Goal: Task Accomplishment & Management: Manage account settings

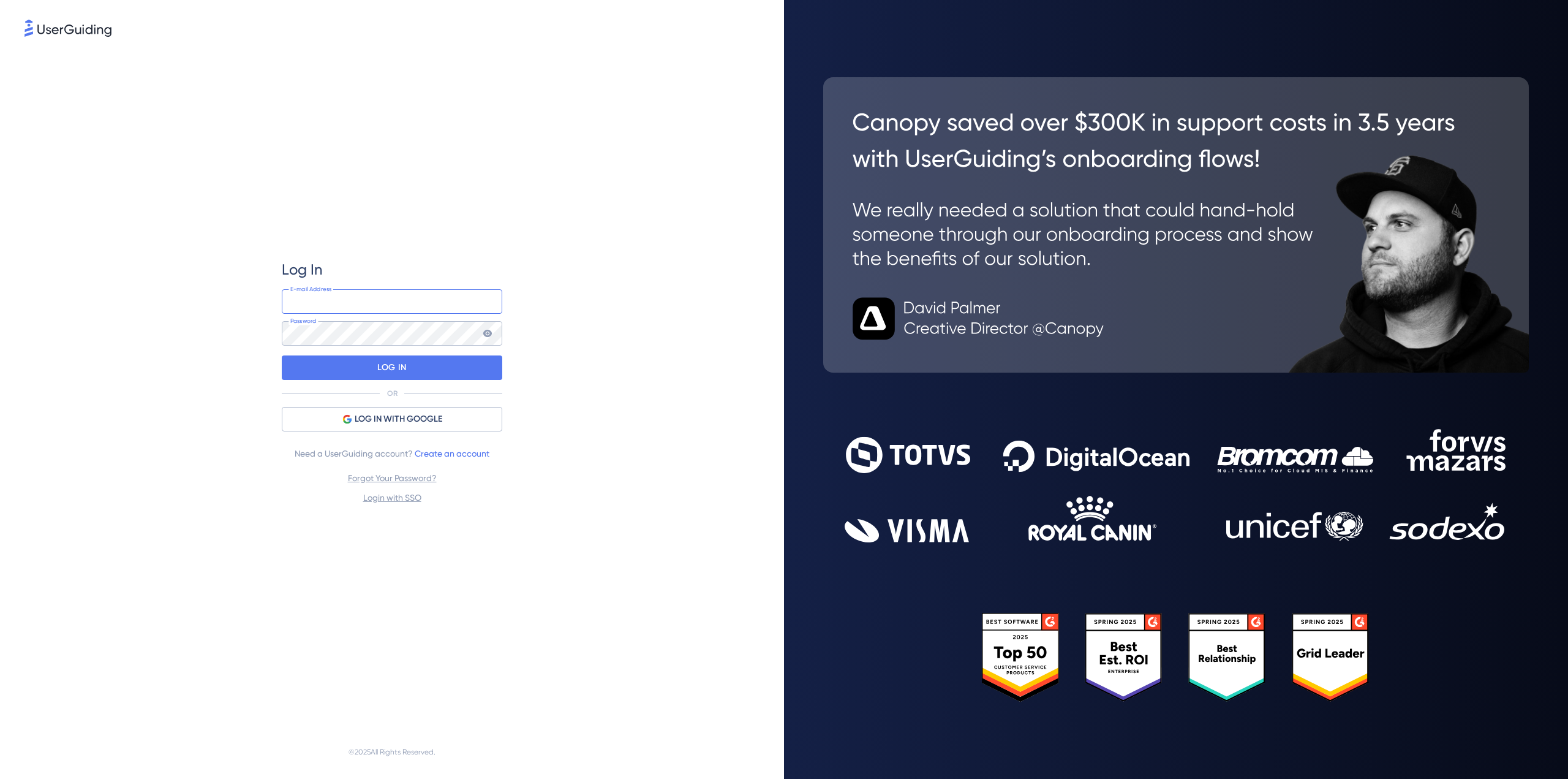
click at [345, 305] on input "email" at bounding box center [392, 301] width 221 height 25
type input "[PERSON_NAME][EMAIL_ADDRESS][PERSON_NAME][DOMAIN_NAME]"
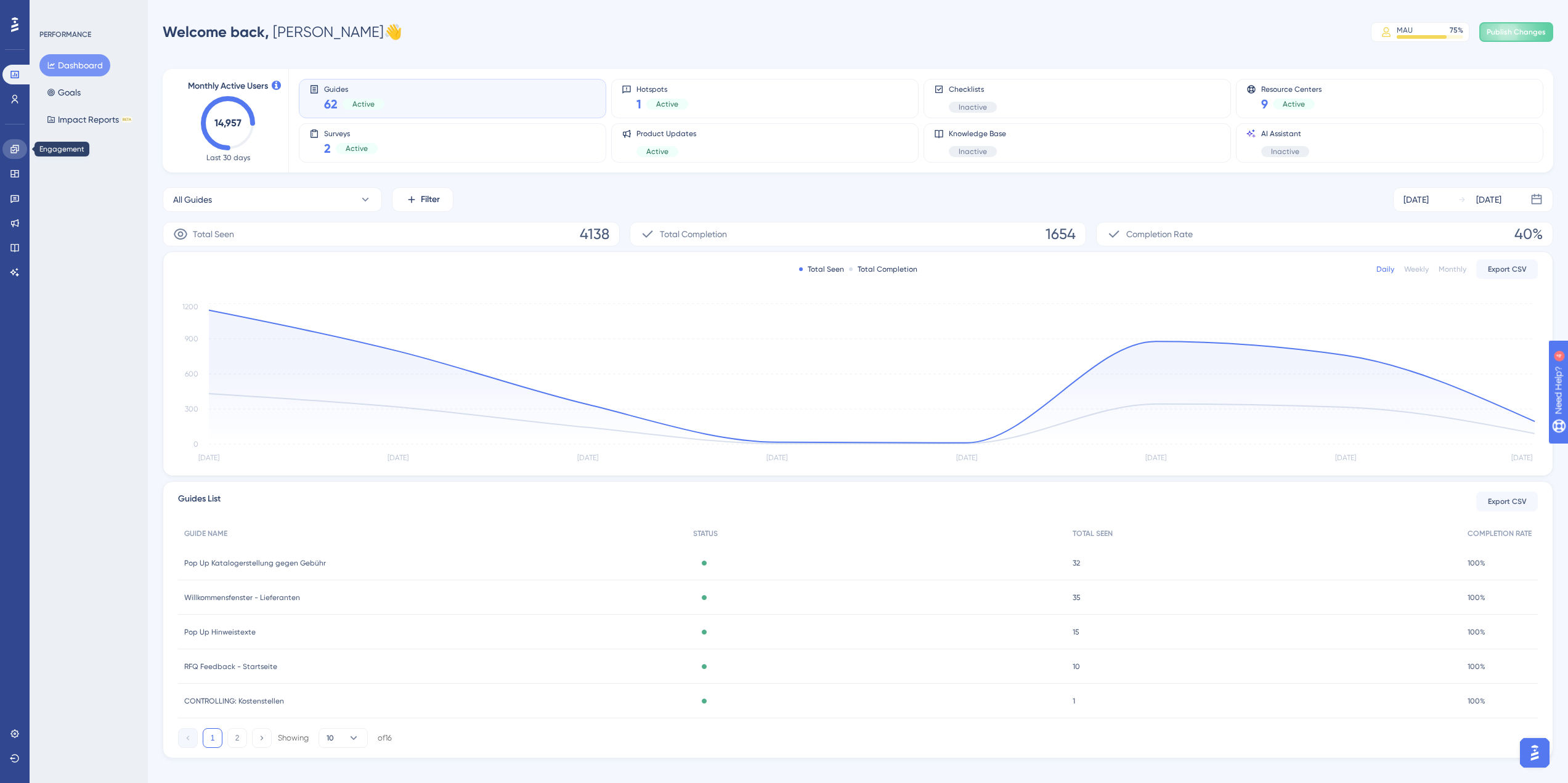
click at [12, 151] on icon at bounding box center [14, 149] width 10 height 10
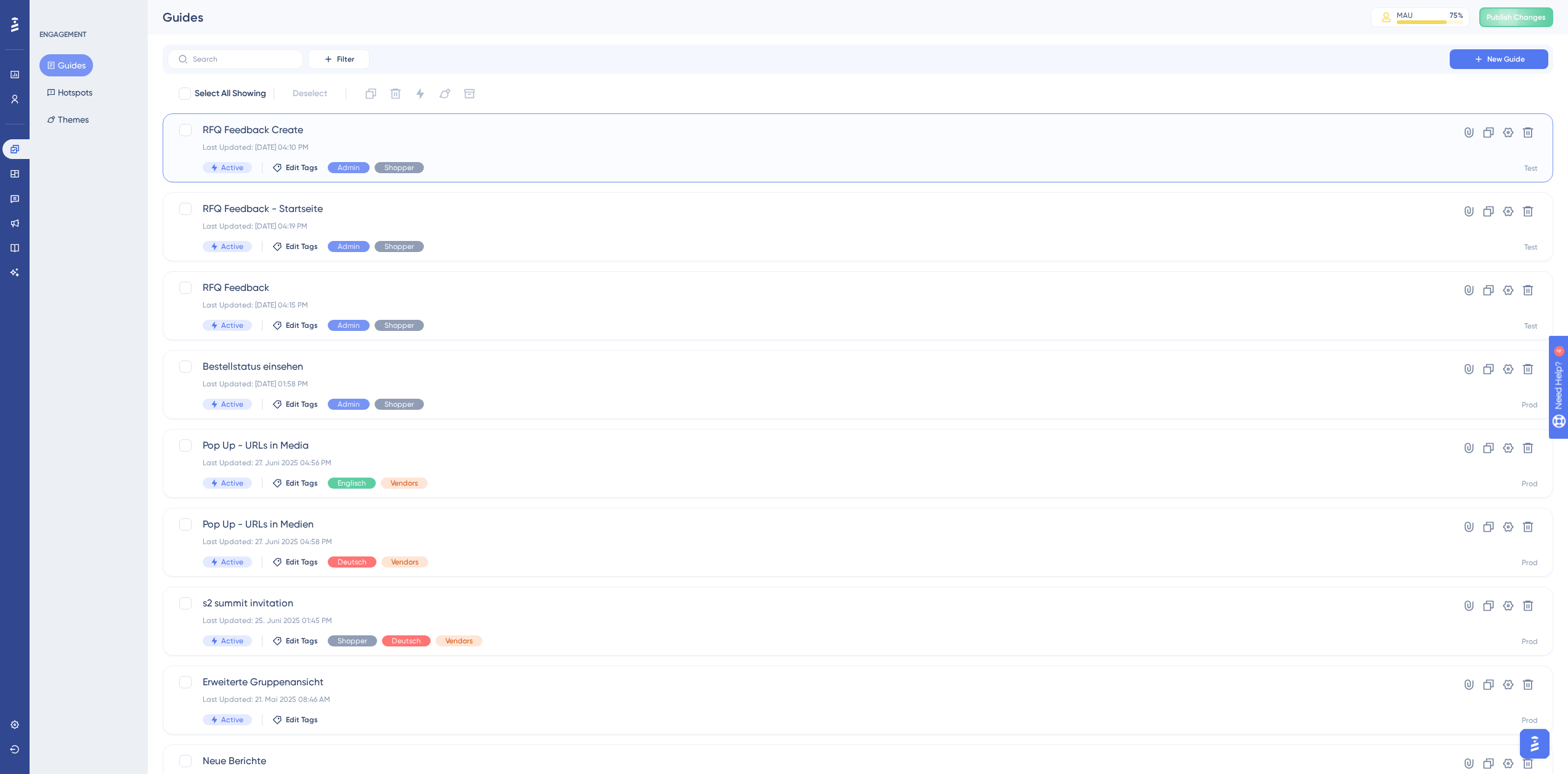
click at [373, 143] on div "Last Updated: [DATE] 04:10 PM" at bounding box center [809, 147] width 1212 height 10
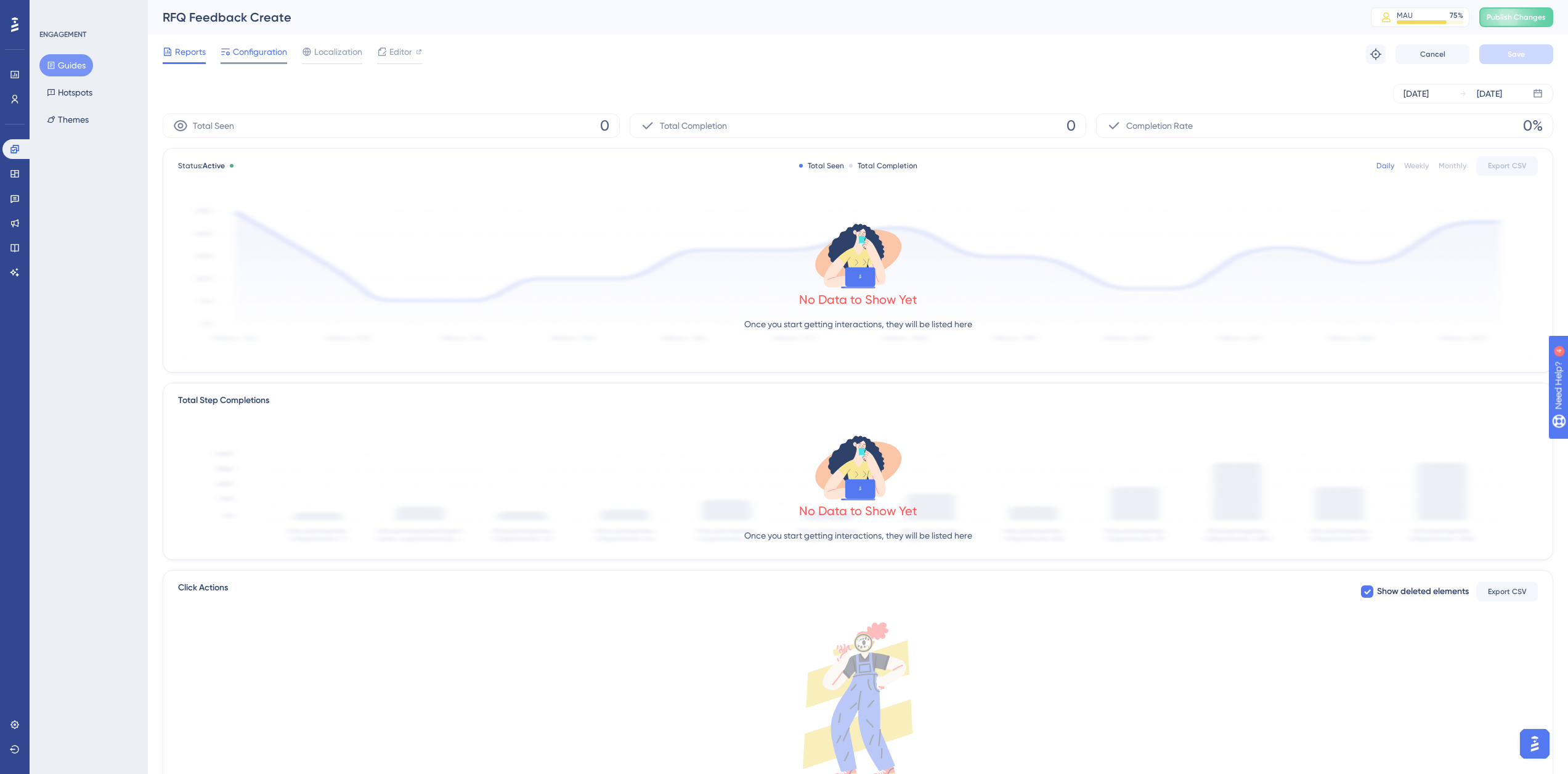
click at [276, 59] on div "Configuration" at bounding box center [254, 54] width 66 height 20
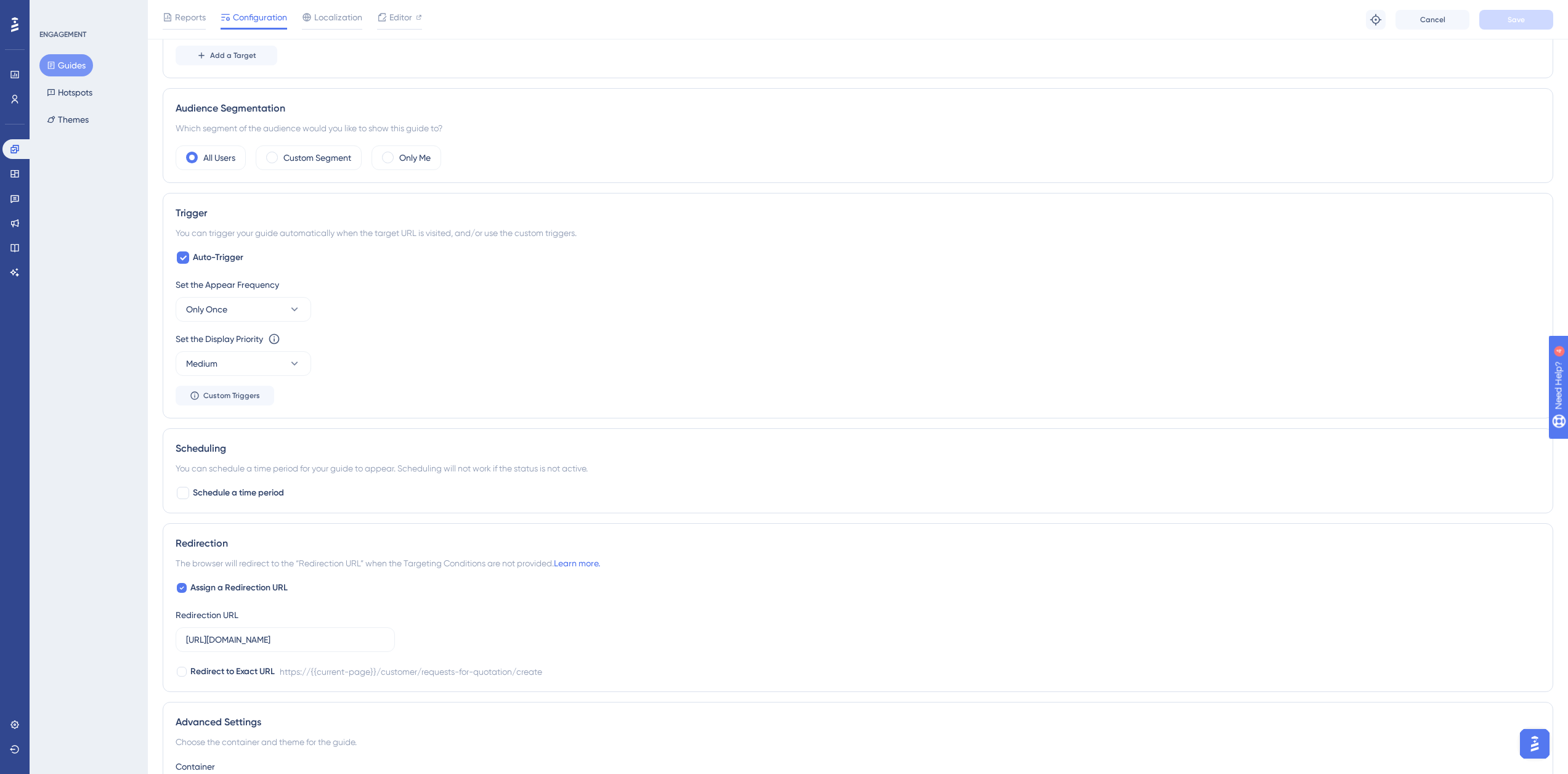
scroll to position [431, 0]
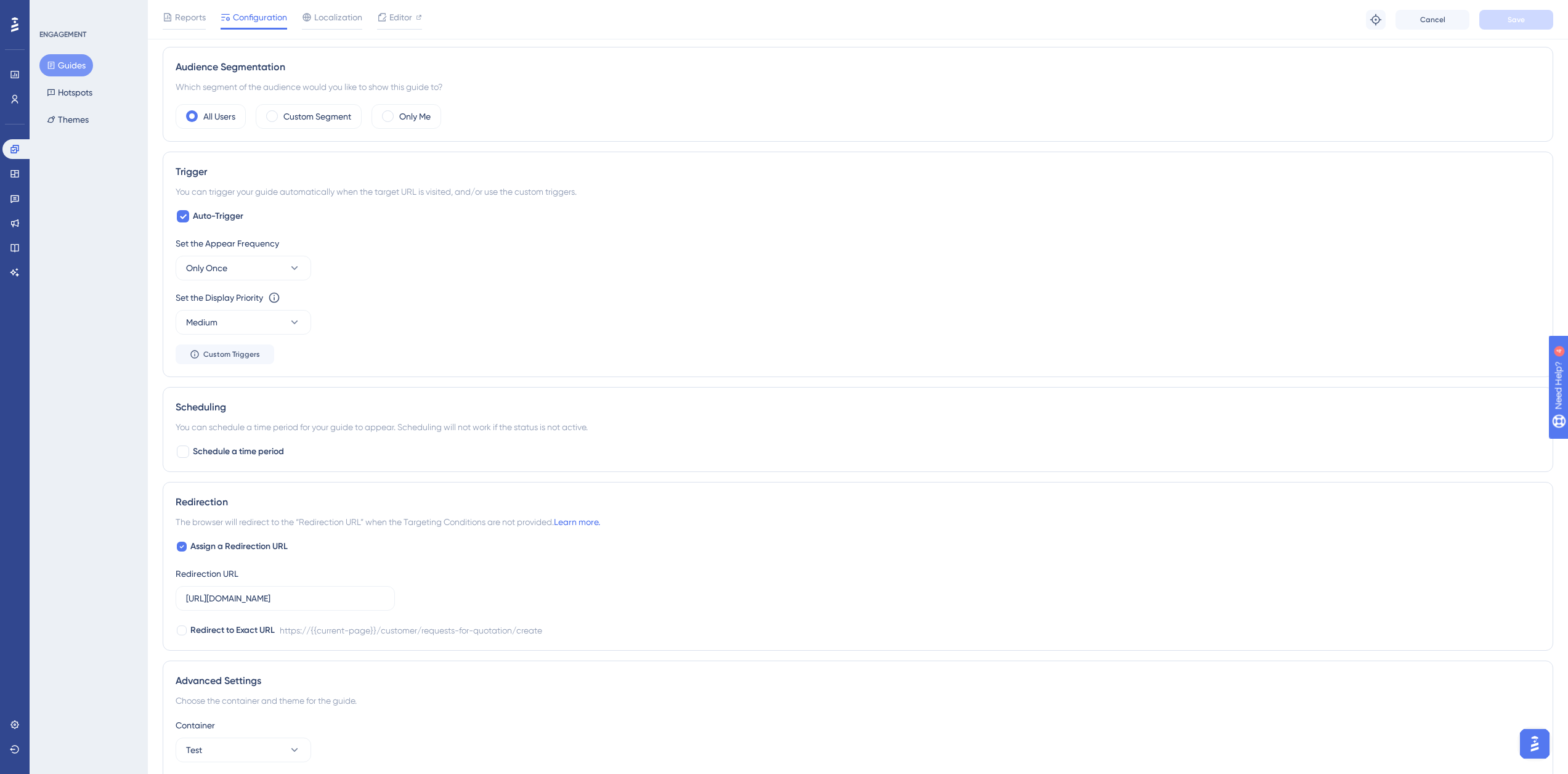
click at [76, 65] on button "Guides" at bounding box center [66, 65] width 54 height 22
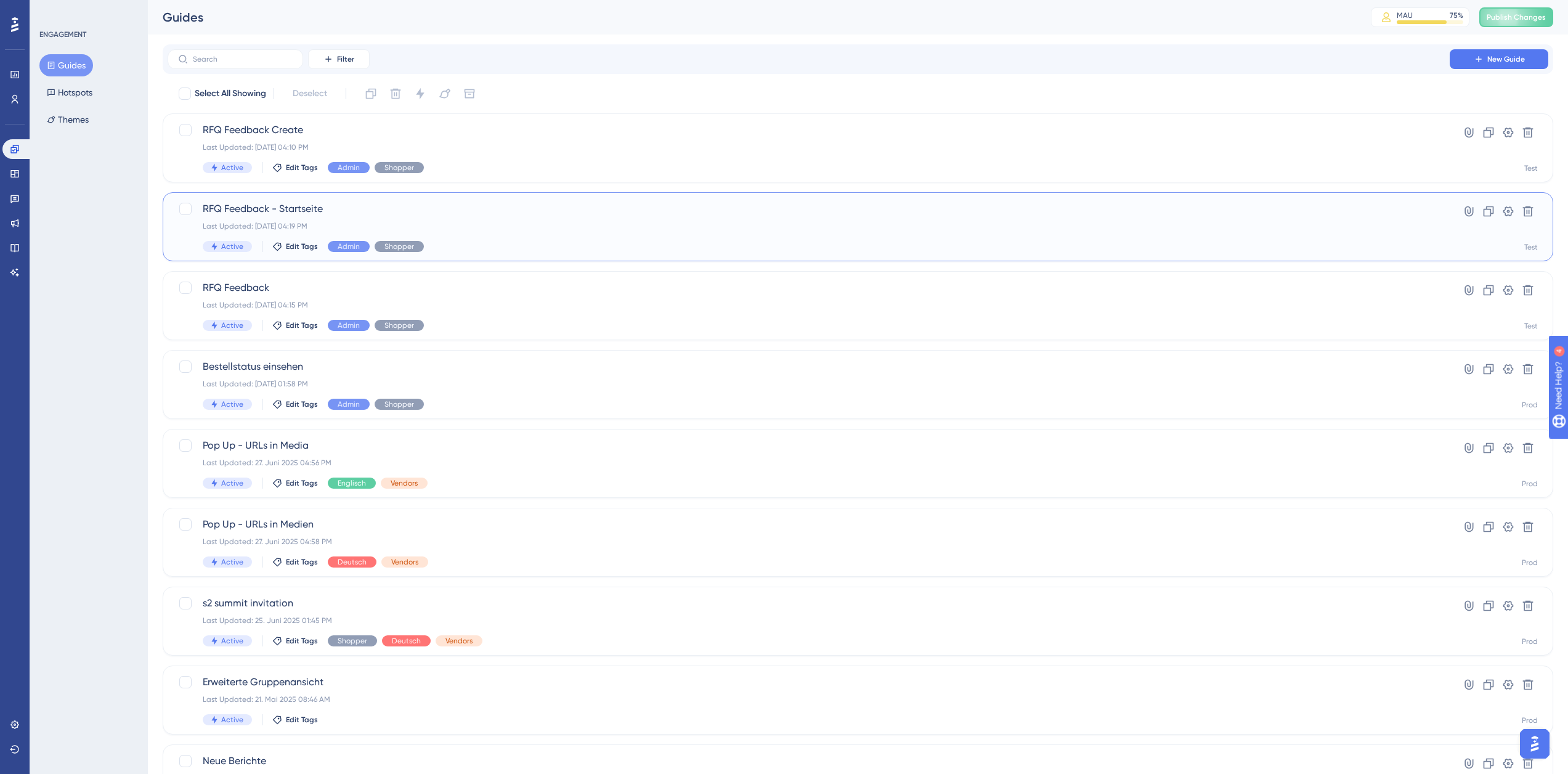
click at [442, 229] on div "Last Updated: [DATE] 04:19 PM" at bounding box center [809, 226] width 1212 height 10
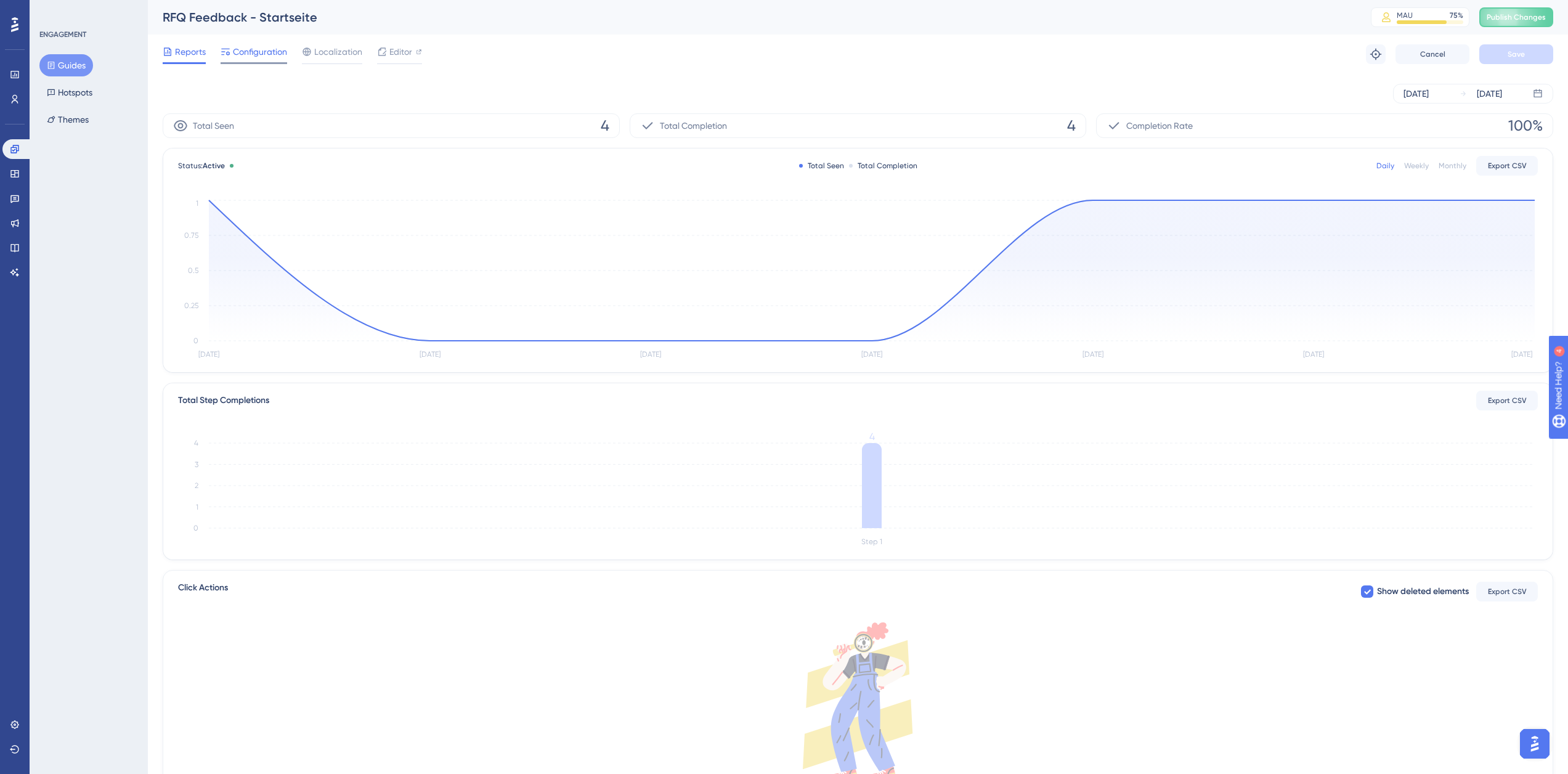
click at [251, 47] on span "Configuration" at bounding box center [260, 51] width 54 height 15
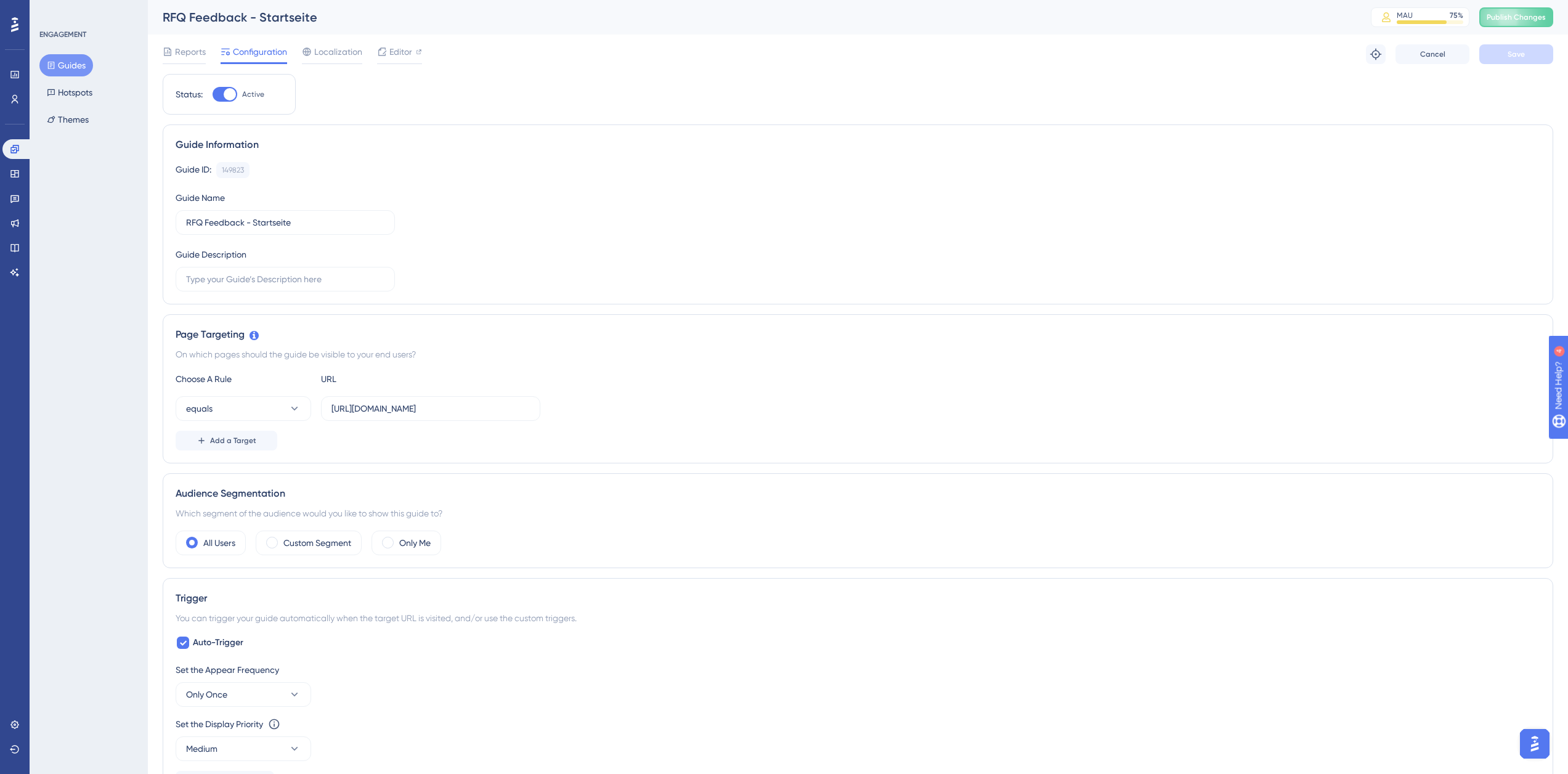
click at [60, 63] on button "Guides" at bounding box center [66, 65] width 54 height 22
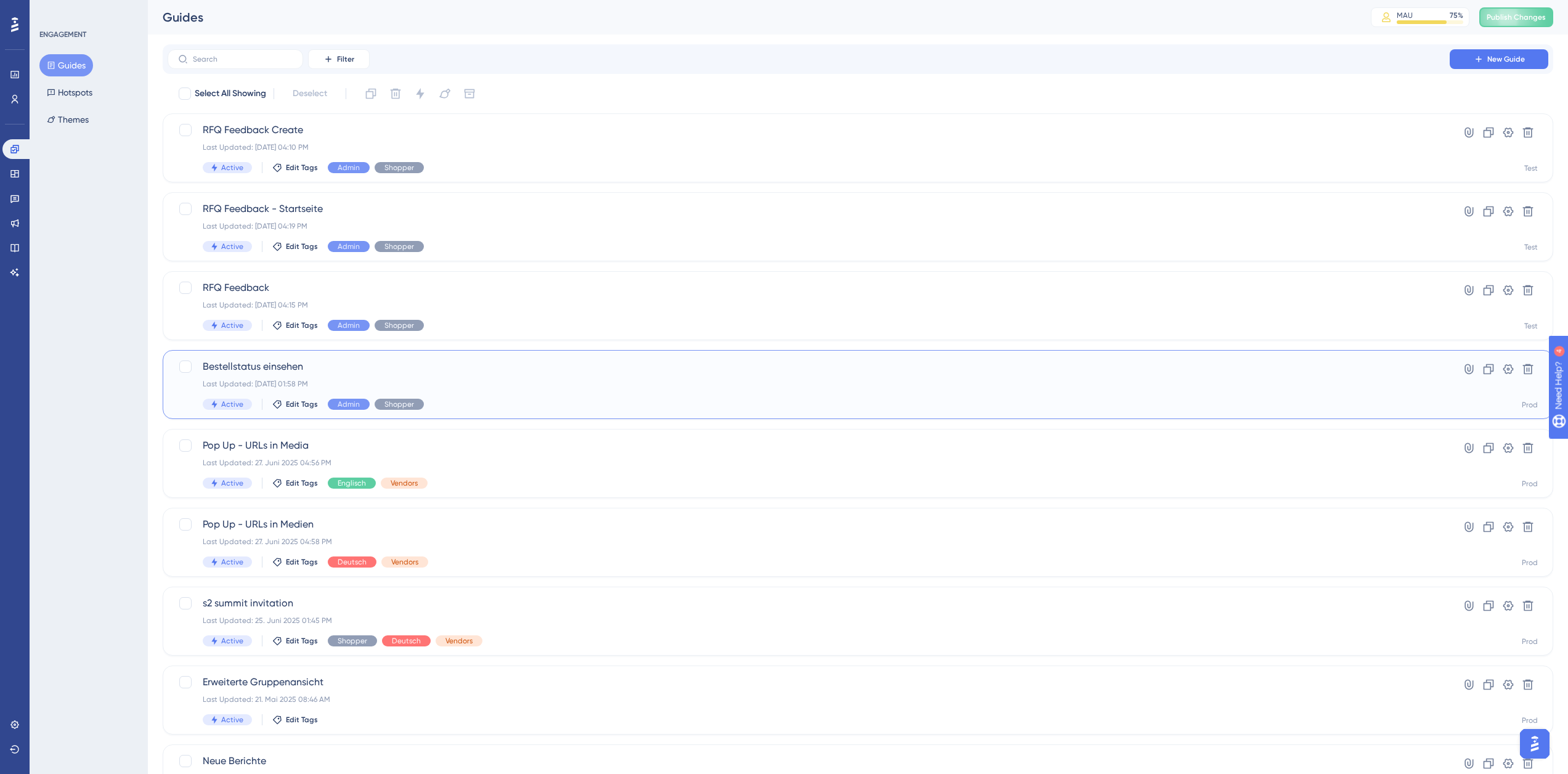
click at [442, 360] on span "Bestellstatus einsehen" at bounding box center [809, 366] width 1212 height 15
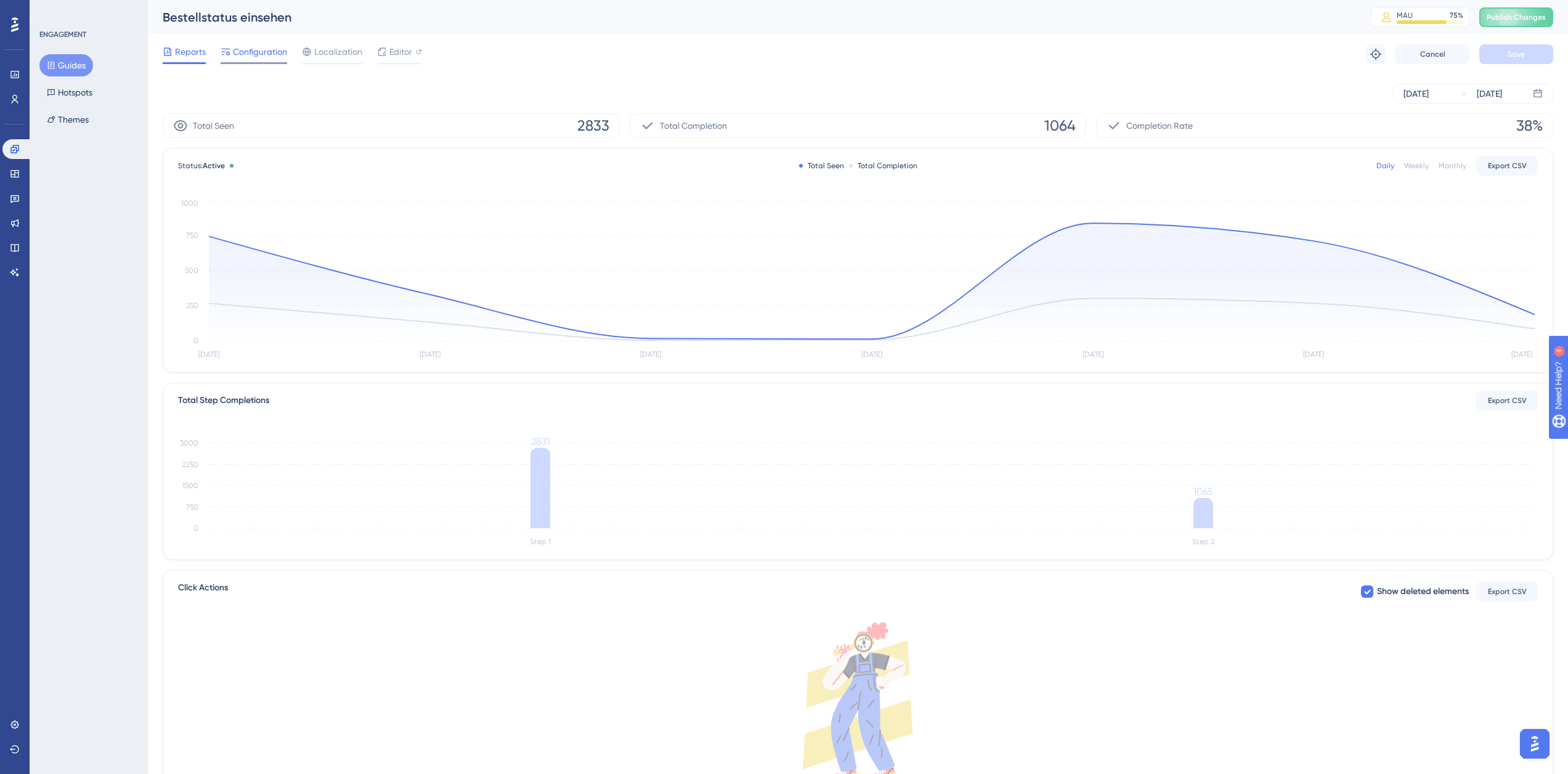
click at [262, 50] on span "Configuration" at bounding box center [260, 51] width 54 height 15
